Goal: Task Accomplishment & Management: Use online tool/utility

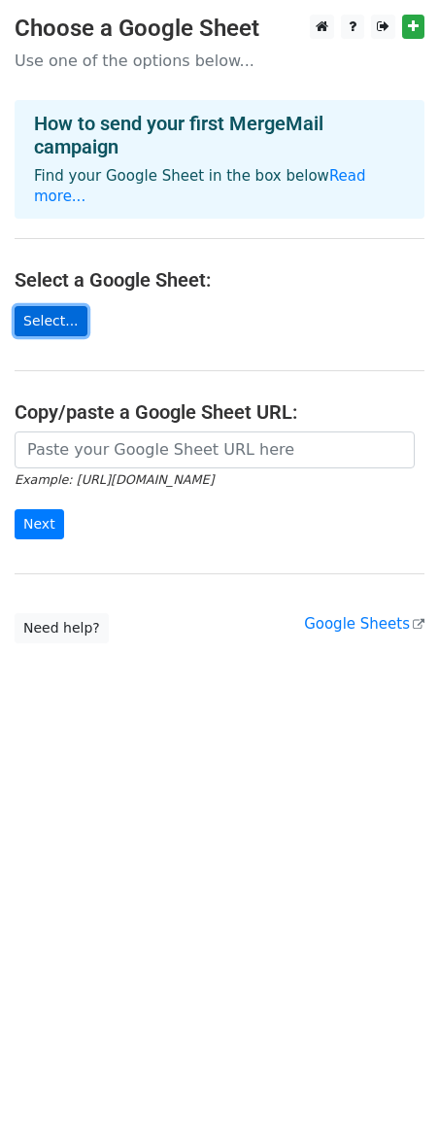
click at [50, 306] on link "Select..." at bounding box center [51, 321] width 73 height 30
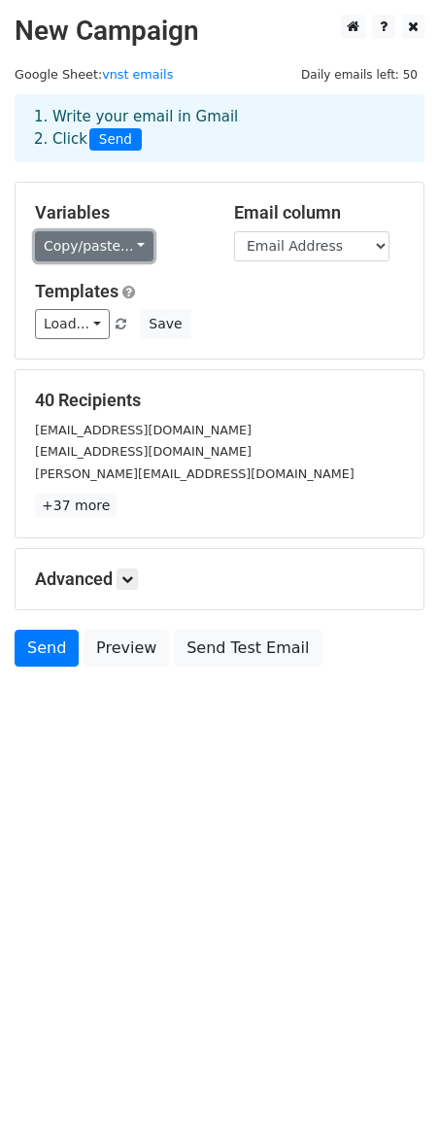
click at [122, 250] on link "Copy/paste..." at bounding box center [94, 246] width 119 height 30
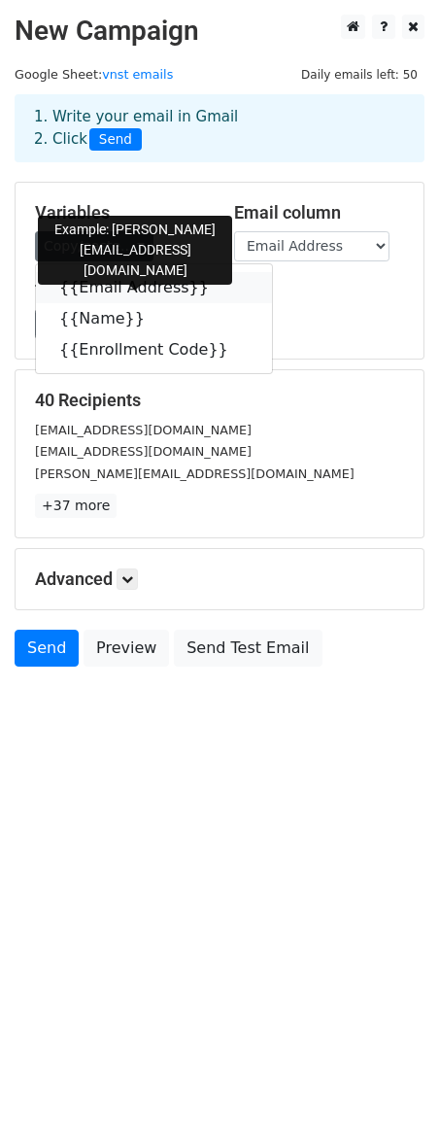
drag, startPoint x: 133, startPoint y: 285, endPoint x: 142, endPoint y: 290, distance: 10.0
click at [132, 284] on link "{{Email Address}}" at bounding box center [154, 287] width 236 height 31
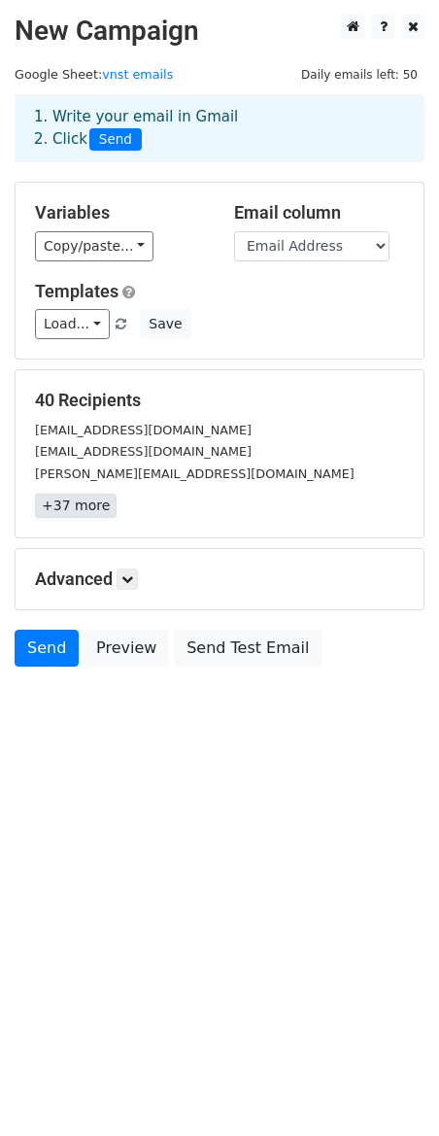
click at [86, 504] on link "+37 more" at bounding box center [76, 506] width 82 height 24
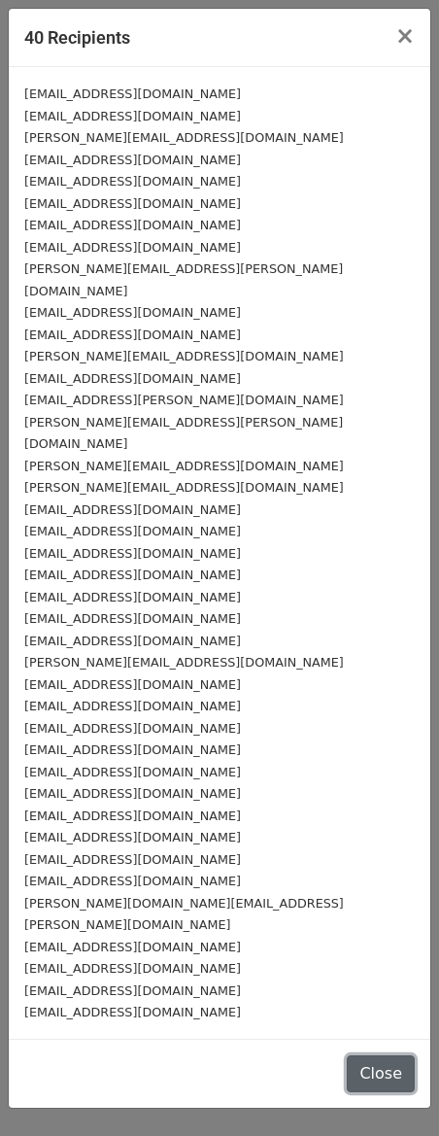
click at [395, 1056] on button "Close" at bounding box center [381, 1074] width 68 height 37
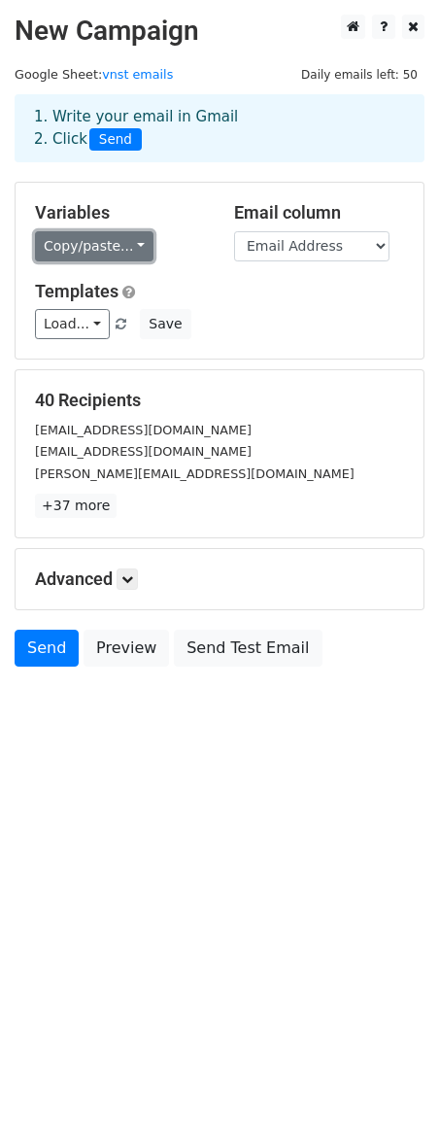
click at [97, 253] on link "Copy/paste..." at bounding box center [94, 246] width 119 height 30
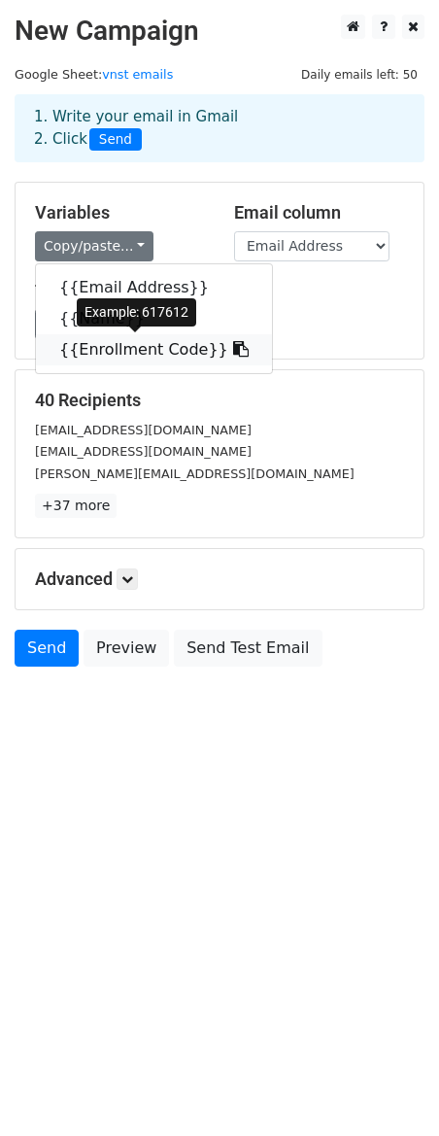
click at [121, 349] on link "{{Enrollment Code}}" at bounding box center [154, 349] width 236 height 31
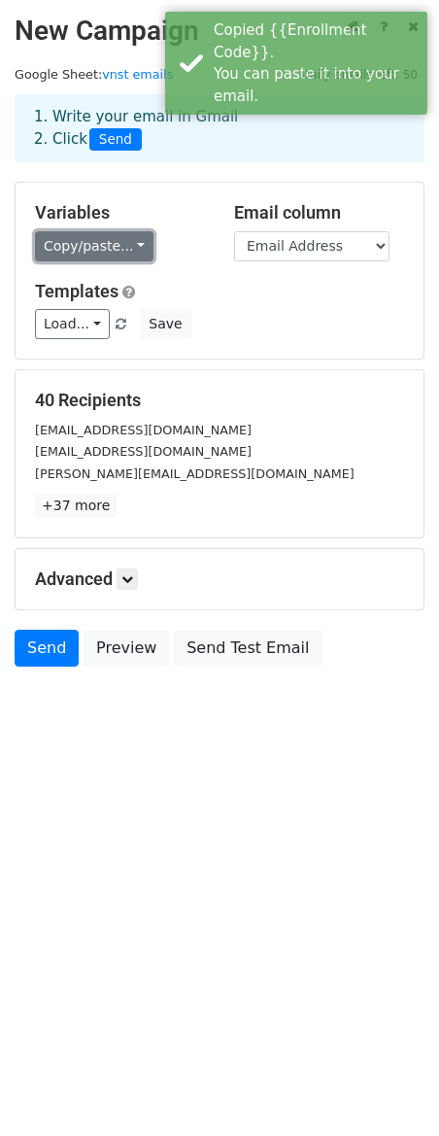
click at [97, 260] on link "Copy/paste..." at bounding box center [94, 246] width 119 height 30
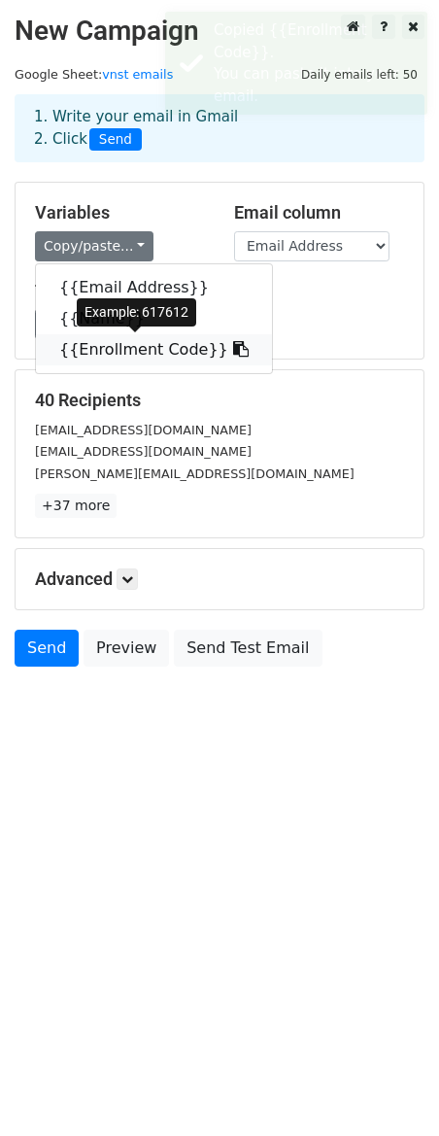
click at [103, 353] on link "{{Enrollment Code}}" at bounding box center [154, 349] width 236 height 31
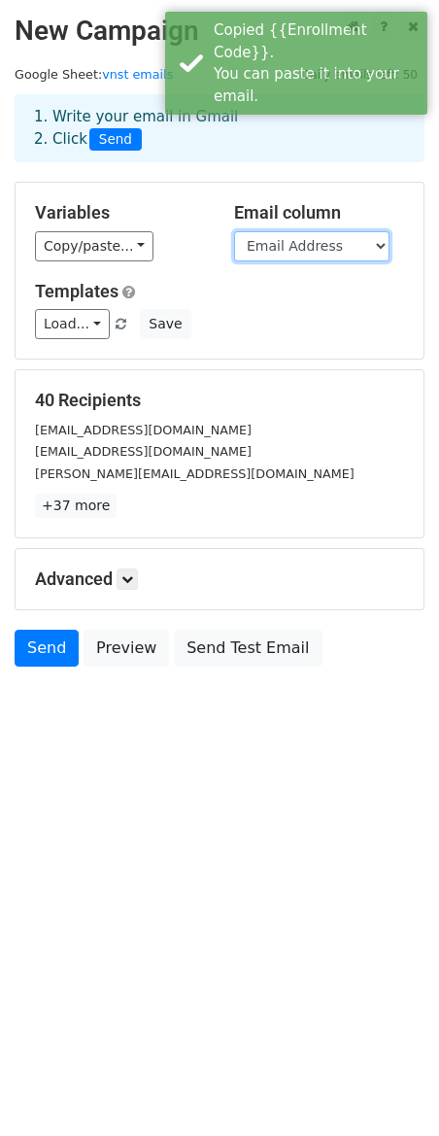
click at [338, 236] on select "Email Address Name Enrollment Code" at bounding box center [312, 246] width 156 height 30
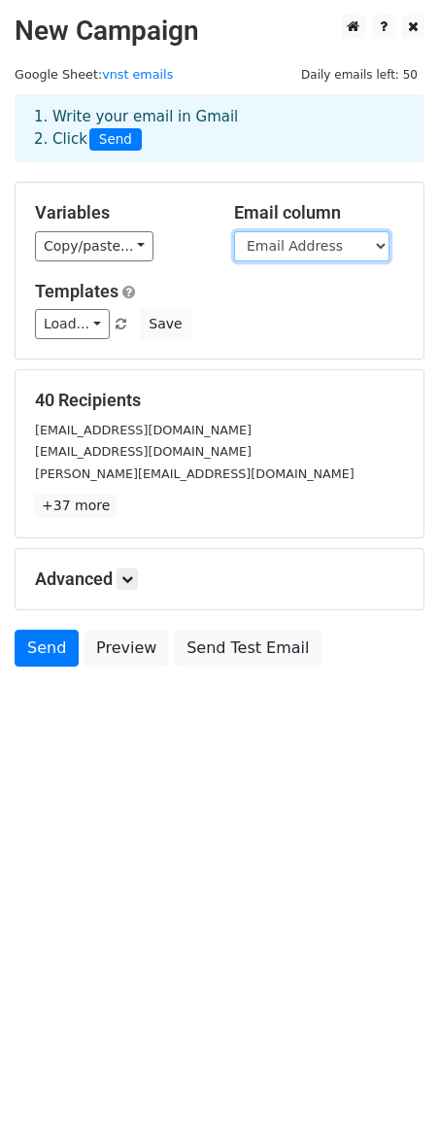
click at [234, 231] on select "Email Address Name Enrollment Code" at bounding box center [312, 246] width 156 height 30
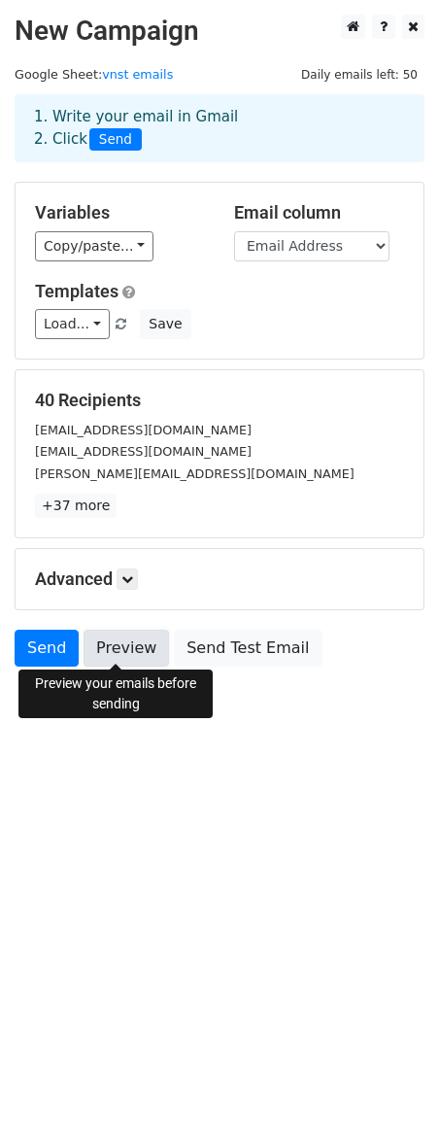
click at [107, 651] on link "Preview" at bounding box center [127, 648] width 86 height 37
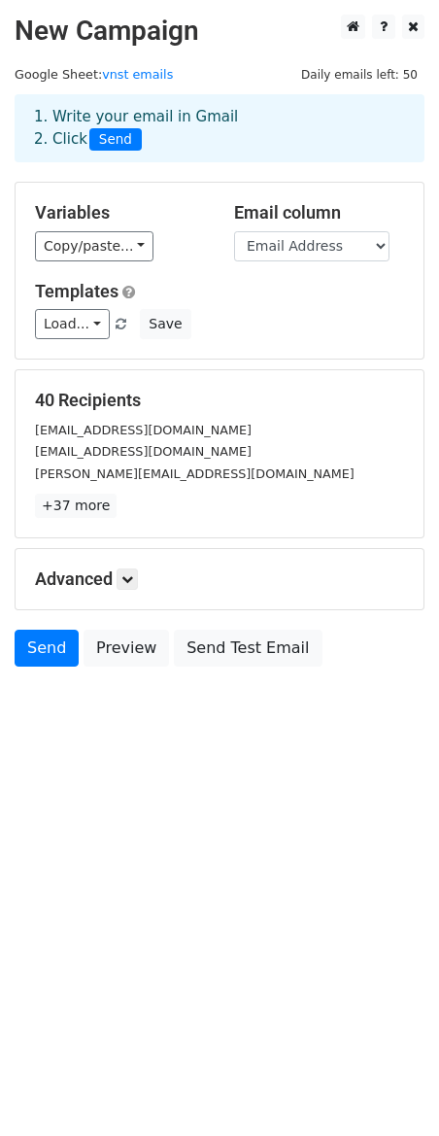
click at [179, 768] on html "New Campaign Daily emails left: 50 Google Sheet: vnst emails 1. Write your emai…" at bounding box center [219, 568] width 439 height 1136
click at [133, 580] on icon at bounding box center [127, 579] width 12 height 12
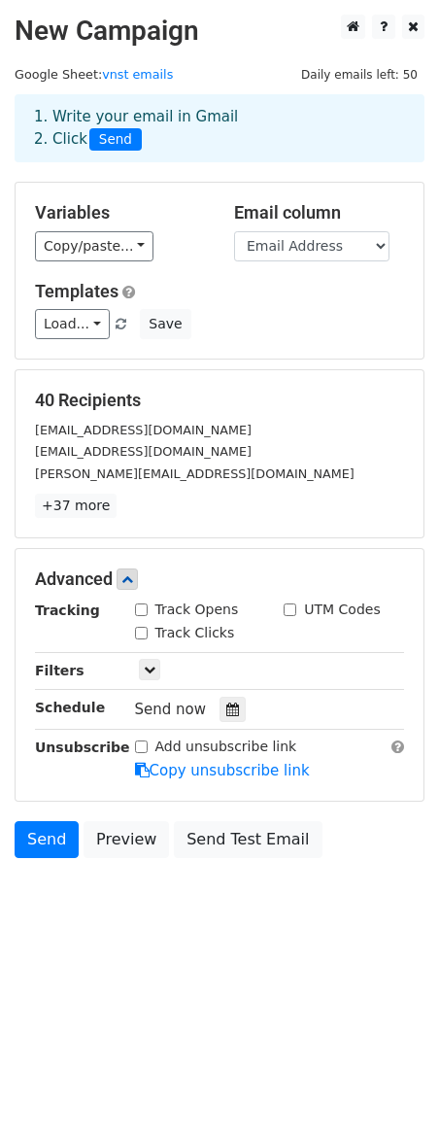
click at [138, 605] on input "Track Opens" at bounding box center [141, 610] width 13 height 13
checkbox input "true"
click at [152, 666] on icon at bounding box center [150, 670] width 12 height 12
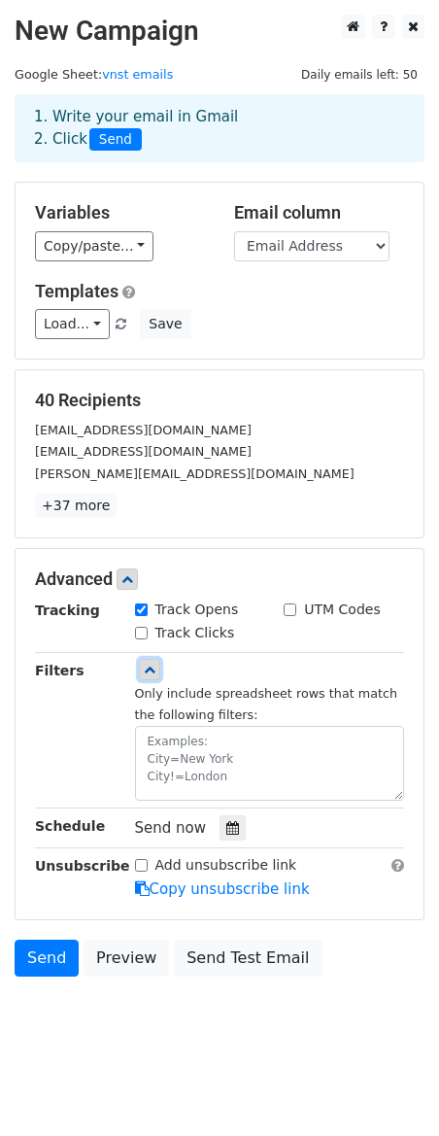
click at [152, 666] on icon at bounding box center [150, 670] width 12 height 12
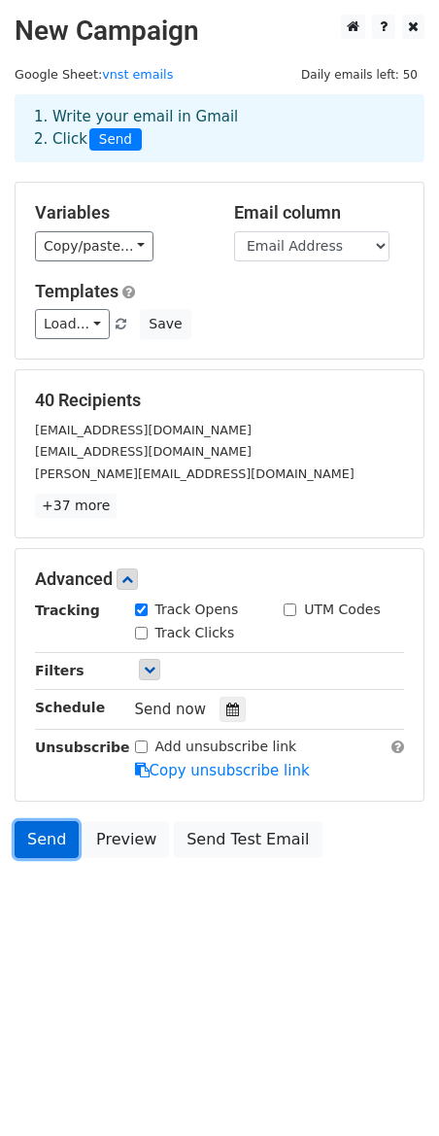
click at [45, 823] on link "Send" at bounding box center [47, 839] width 64 height 37
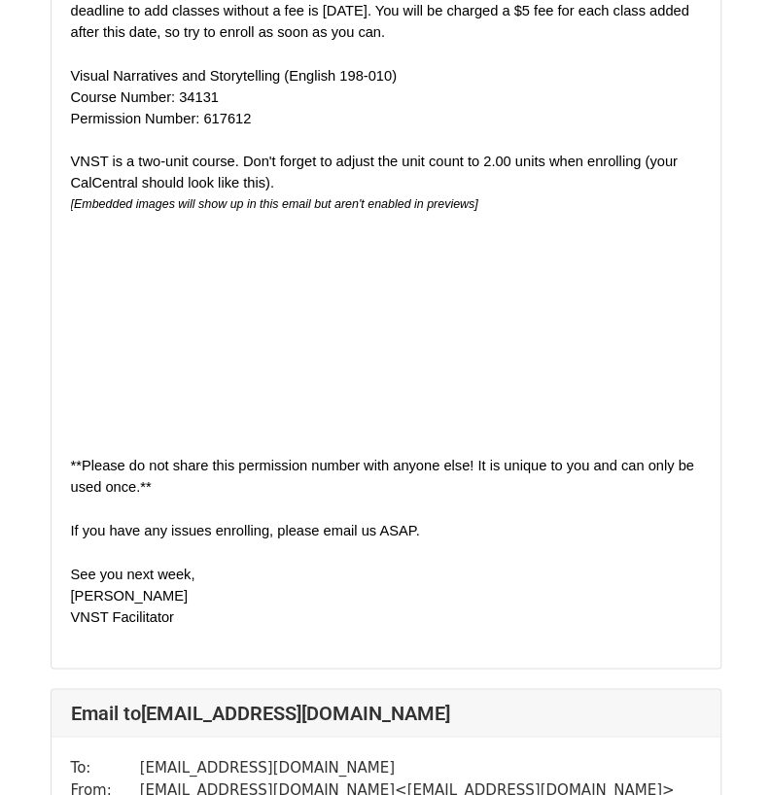
scroll to position [583, 0]
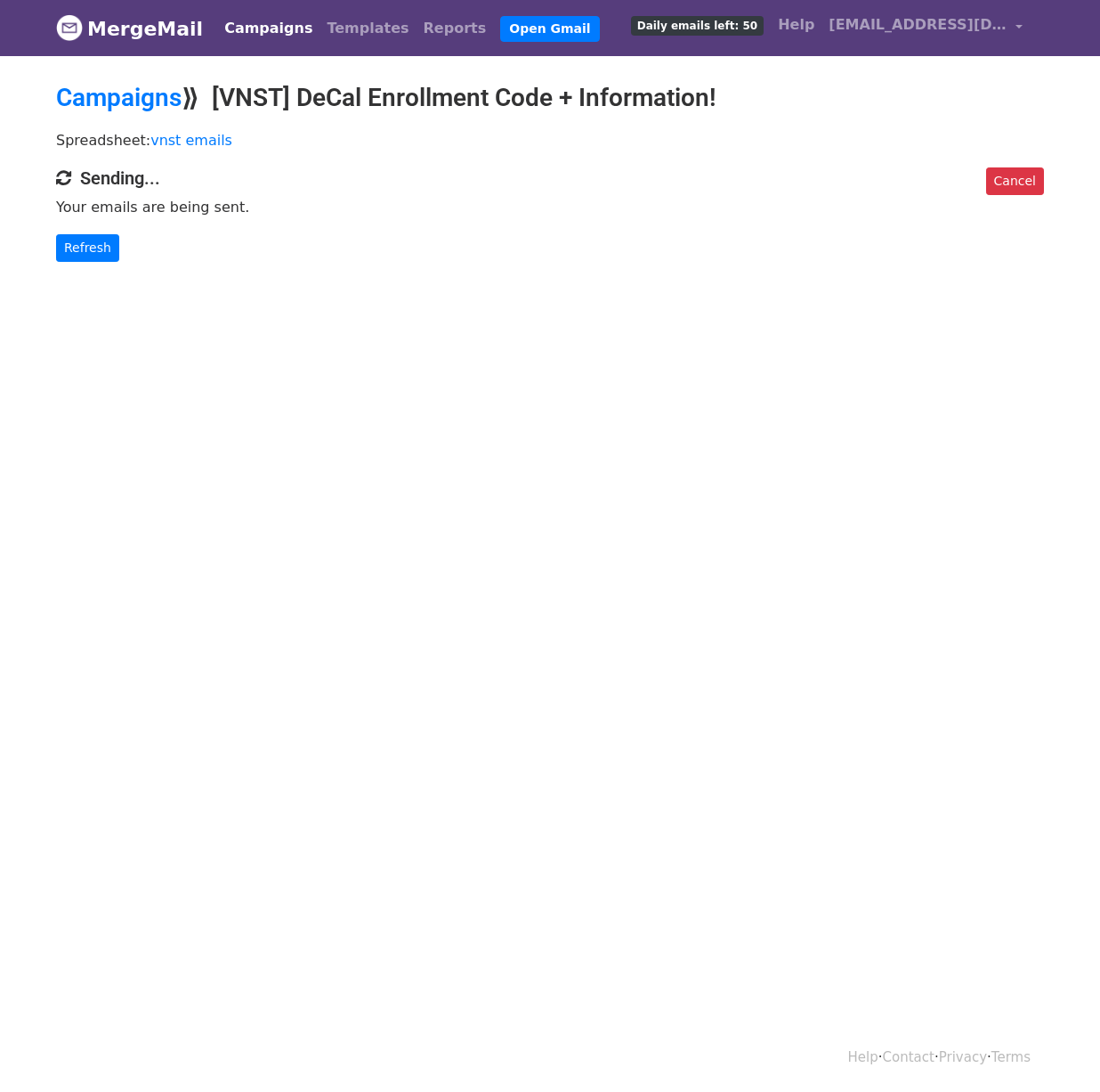
click at [445, 836] on html "MergeMail Campaigns Templates Reports Open Gmail Daily emails left: 50 Help vis…" at bounding box center [550, 546] width 1100 height 1092
click at [91, 262] on body "MergeMail Campaigns Templates Reports Open Gmail Daily emails left: 50 Help vis…" at bounding box center [550, 167] width 1100 height 333
click at [92, 250] on link "Refresh" at bounding box center [87, 248] width 63 height 27
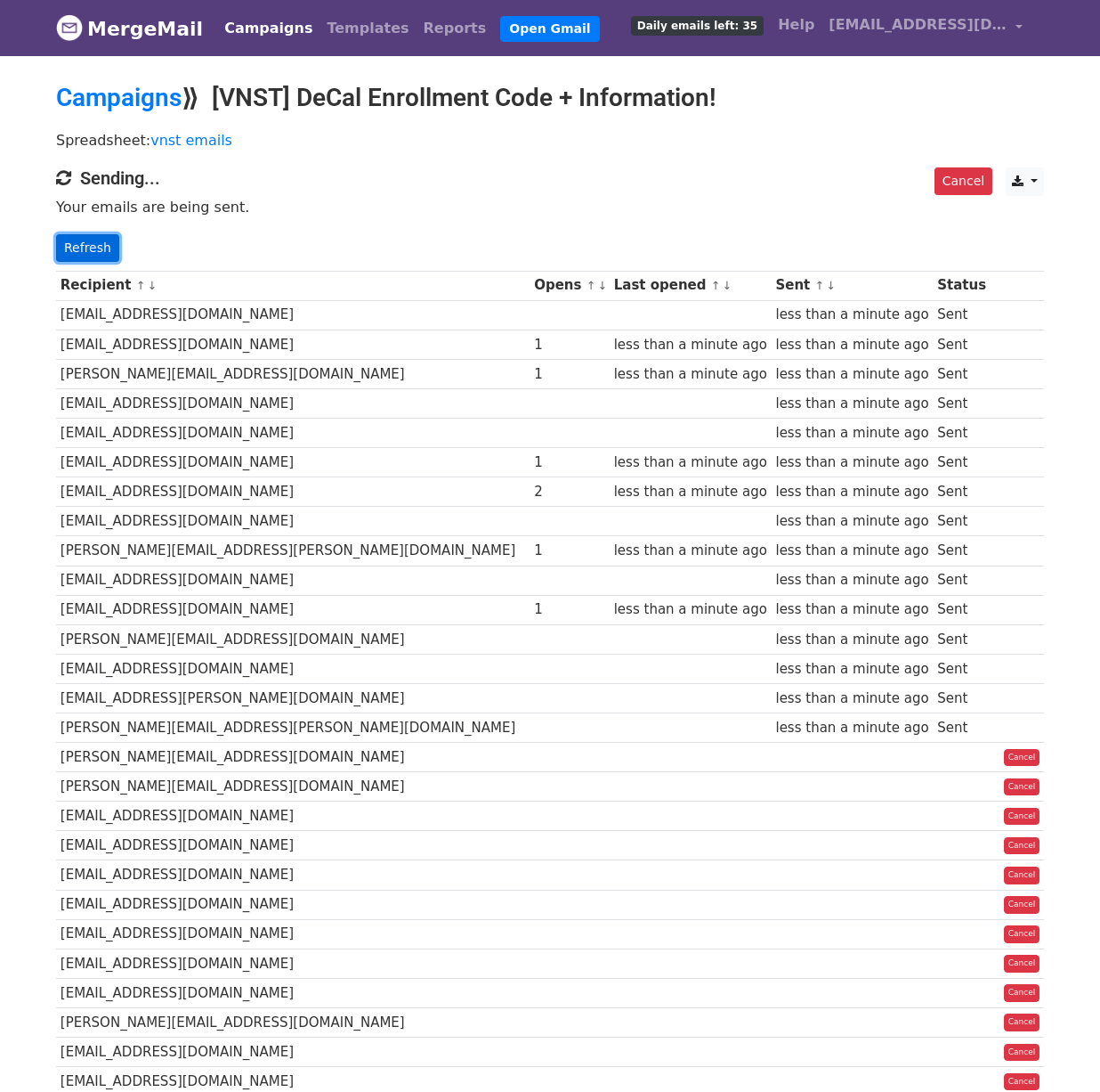
click at [102, 240] on link "Refresh" at bounding box center [87, 248] width 63 height 27
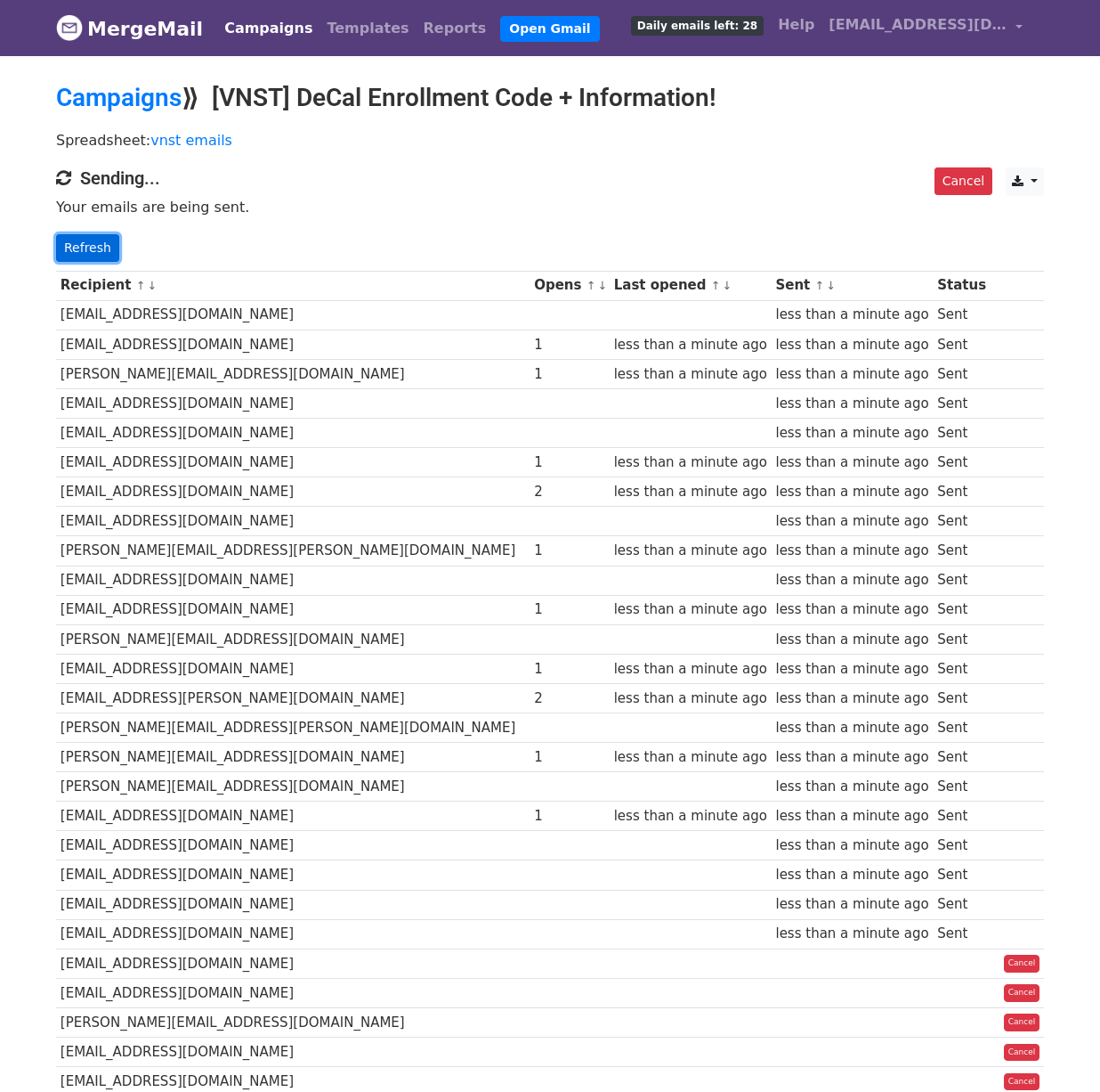
click at [91, 248] on link "Refresh" at bounding box center [87, 248] width 63 height 27
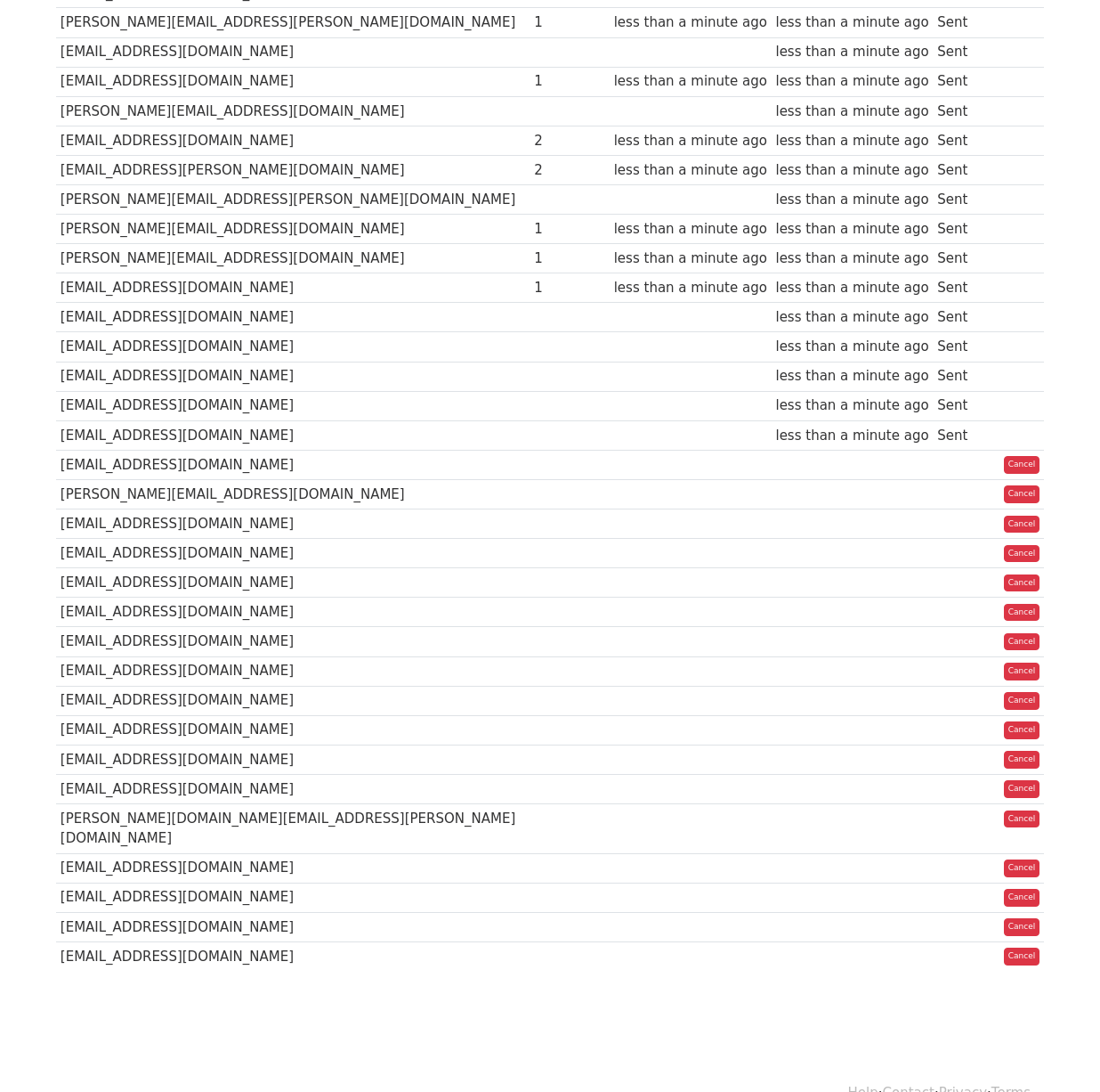
scroll to position [530, 0]
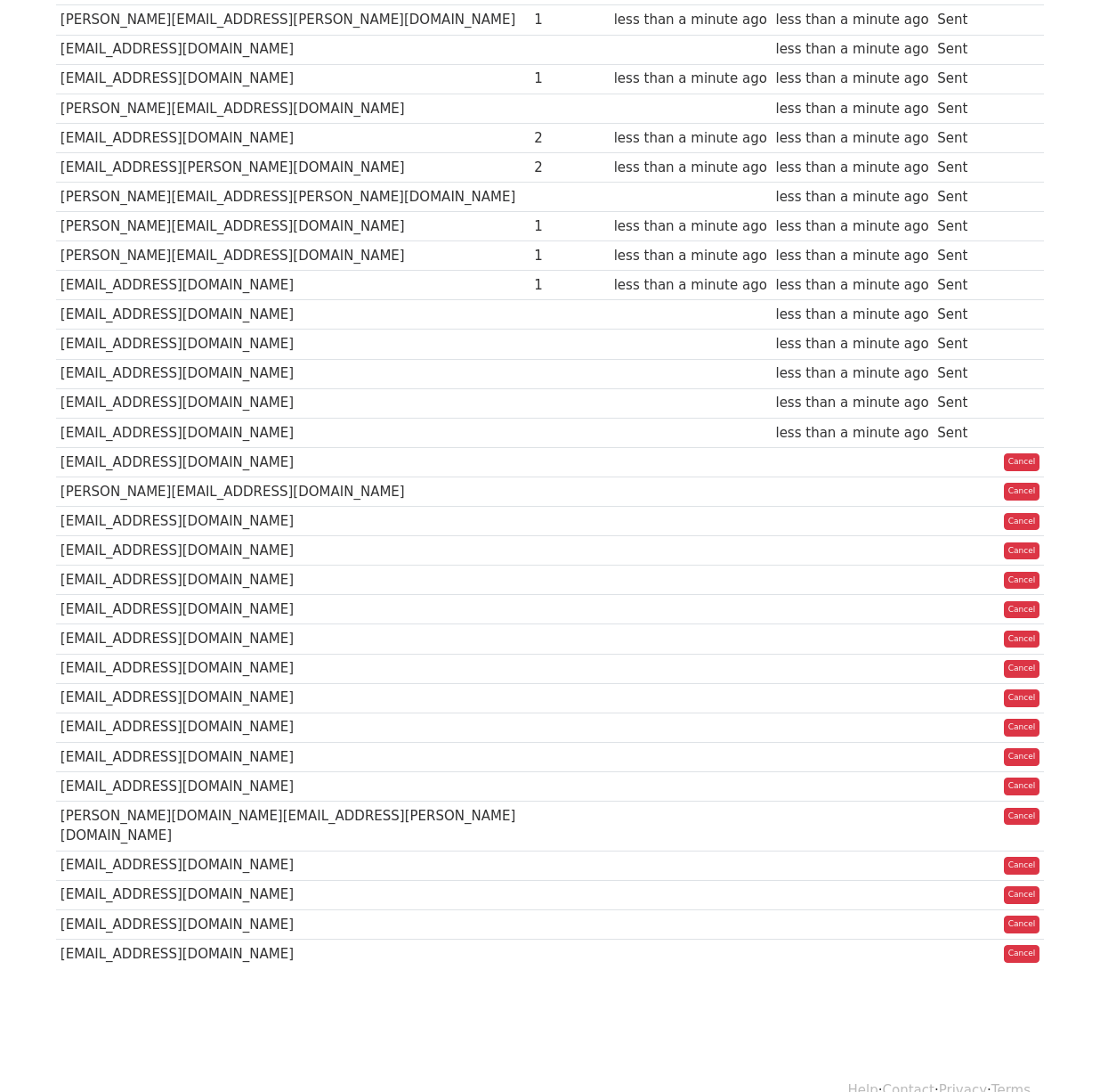
click at [772, 850] on td at bounding box center [853, 865] width 162 height 29
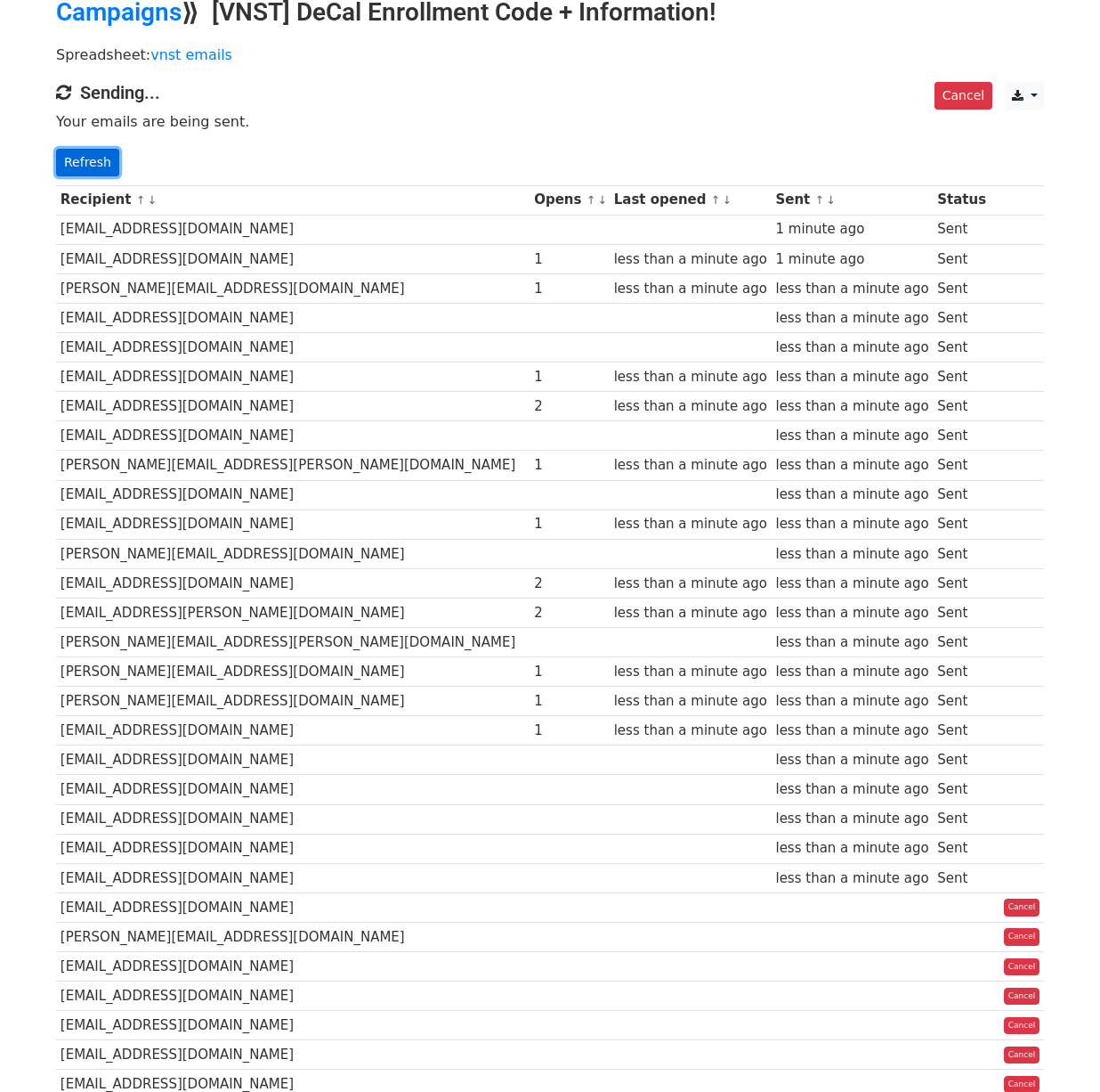
click at [94, 159] on link "Refresh" at bounding box center [87, 162] width 63 height 27
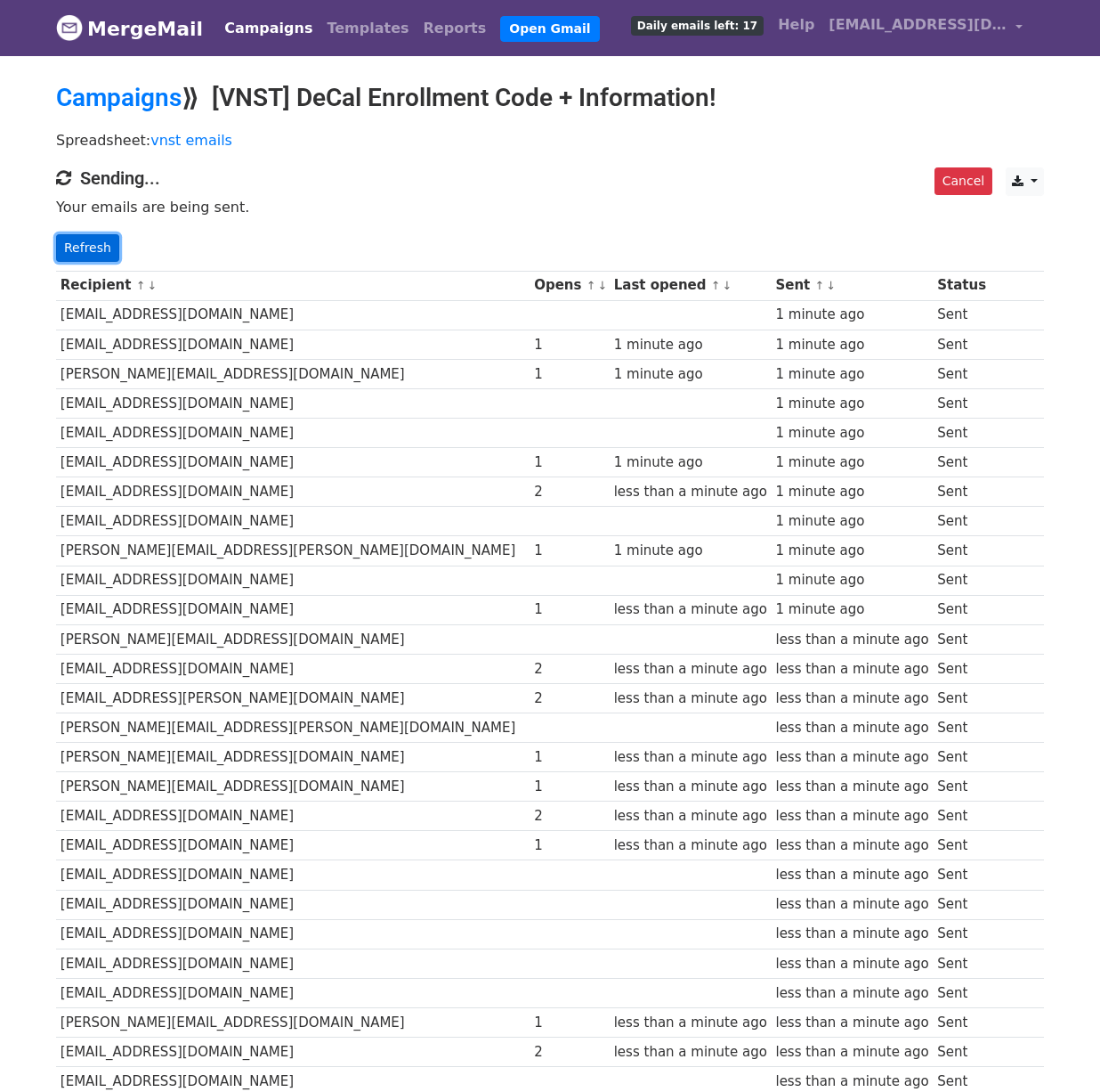
click at [80, 243] on link "Refresh" at bounding box center [87, 248] width 63 height 27
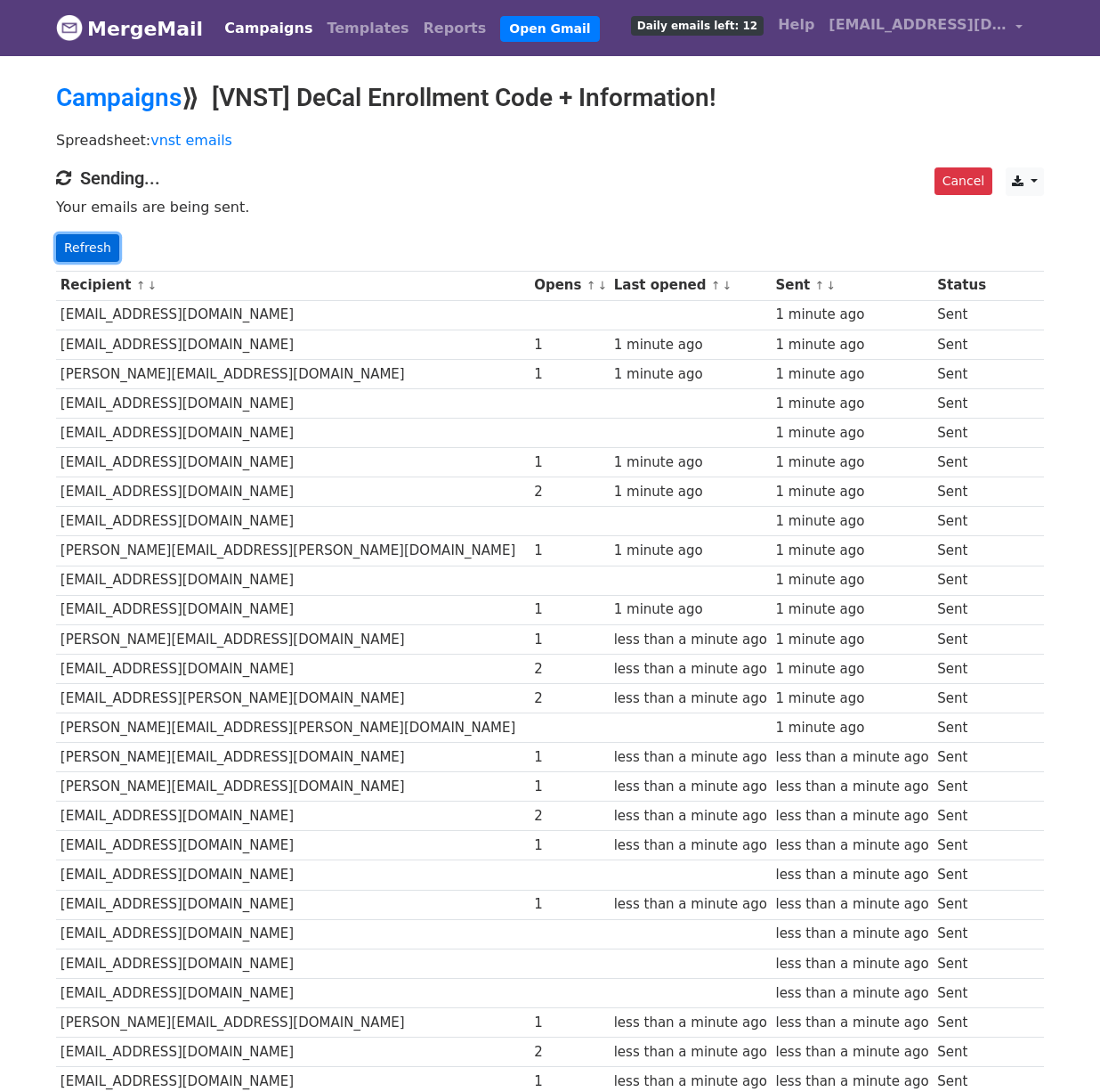
click at [89, 239] on link "Refresh" at bounding box center [87, 248] width 63 height 27
